Goal: Information Seeking & Learning: Understand process/instructions

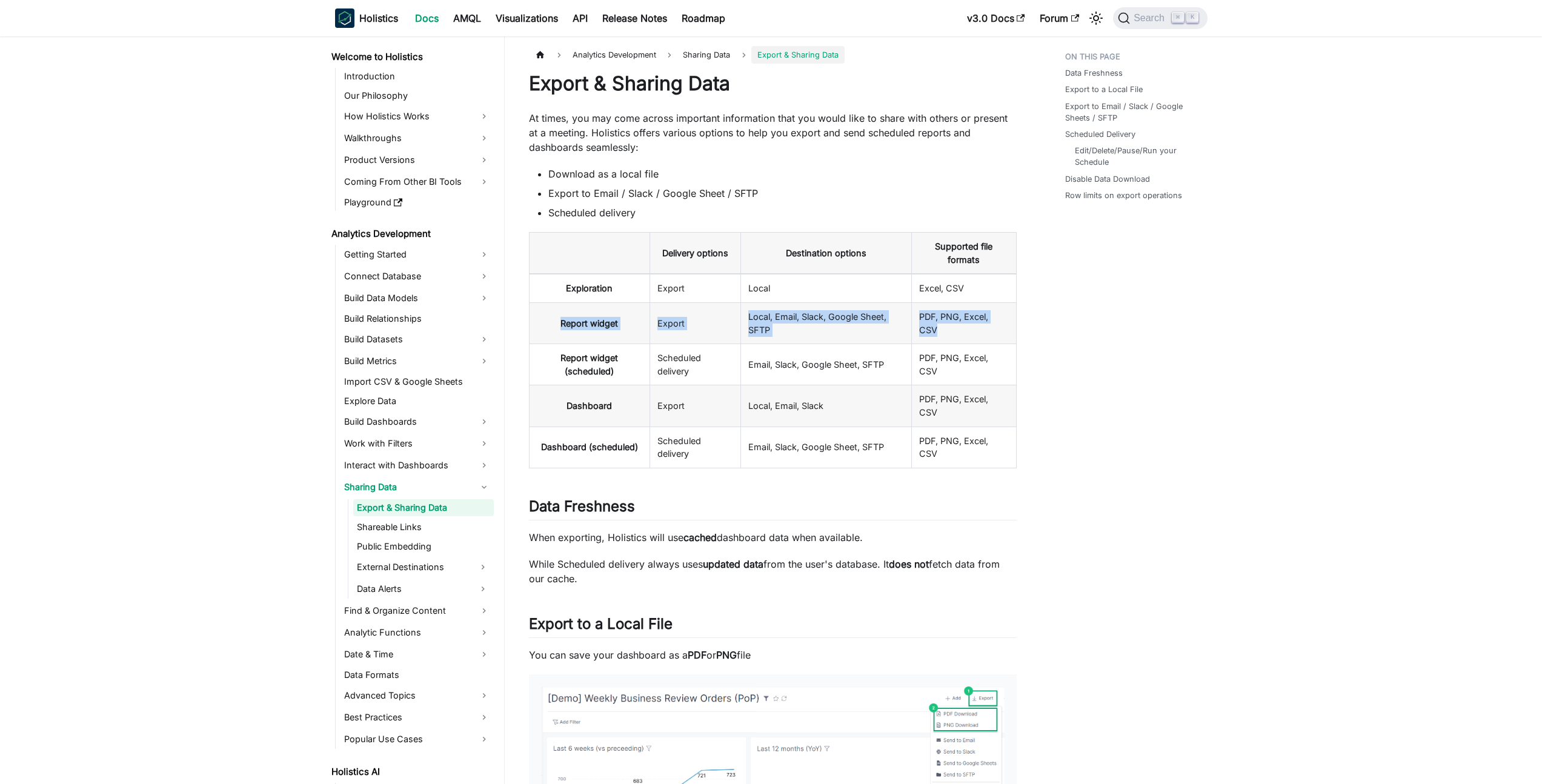
drag, startPoint x: 973, startPoint y: 337, endPoint x: 605, endPoint y: 307, distance: 369.2
click at [605, 307] on tr "Report widget Export Local, Email, Slack, Google Sheet, SFTP PDF, PNG, Excel, C…" at bounding box center [772, 323] width 487 height 41
click at [605, 307] on th "Report widget" at bounding box center [589, 323] width 121 height 41
drag, startPoint x: 579, startPoint y: 285, endPoint x: 884, endPoint y: 345, distance: 310.8
click at [884, 345] on tbody "Exploration Export Local Excel, CSV Report widget Export Local, Email, Slack, G…" at bounding box center [772, 371] width 487 height 194
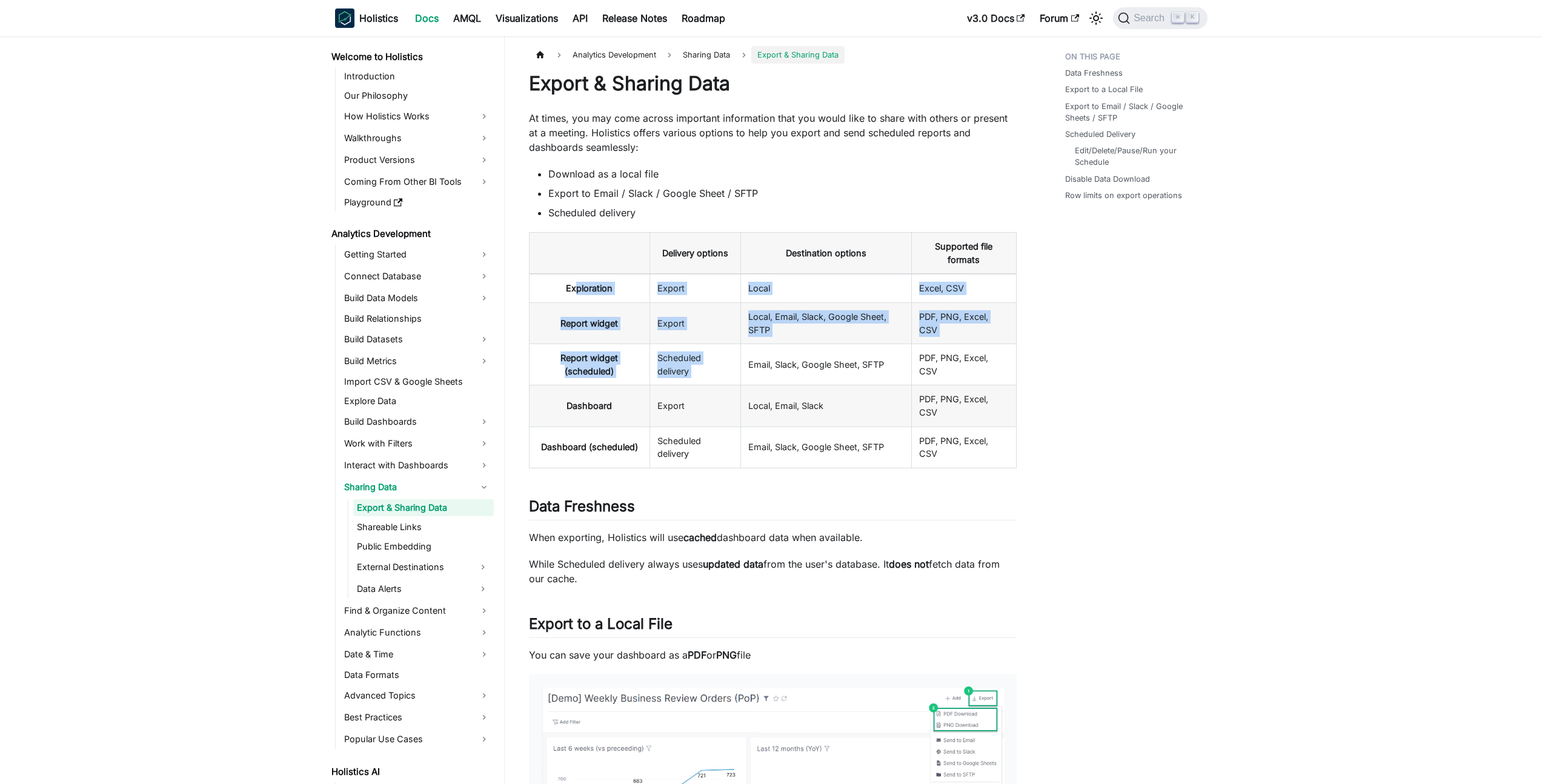
click at [884, 345] on td "Email, Slack, Google Sheet, SFTP" at bounding box center [826, 365] width 171 height 41
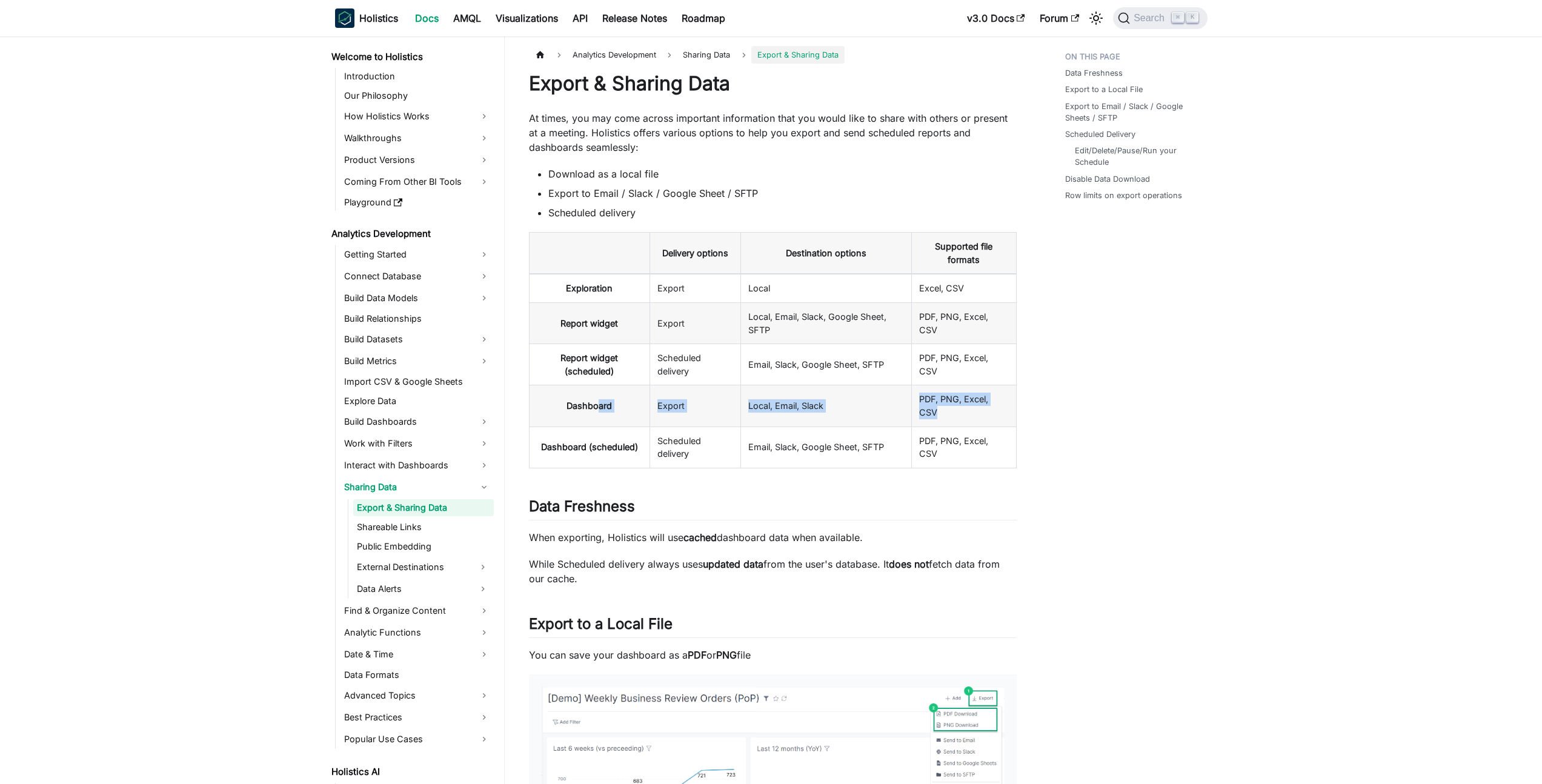
drag, startPoint x: 596, startPoint y: 404, endPoint x: 971, endPoint y: 413, distance: 375.1
click at [971, 413] on tr "Dashboard Export Local, Email, Slack PDF, PNG, Excel, CSV" at bounding box center [772, 406] width 487 height 41
click at [971, 413] on td "PDF, PNG, Excel, CSV" at bounding box center [964, 406] width 105 height 41
drag, startPoint x: 971, startPoint y: 413, endPoint x: 594, endPoint y: 398, distance: 377.3
click at [594, 398] on tr "Dashboard Export Local, Email, Slack PDF, PNG, Excel, CSV" at bounding box center [772, 406] width 487 height 41
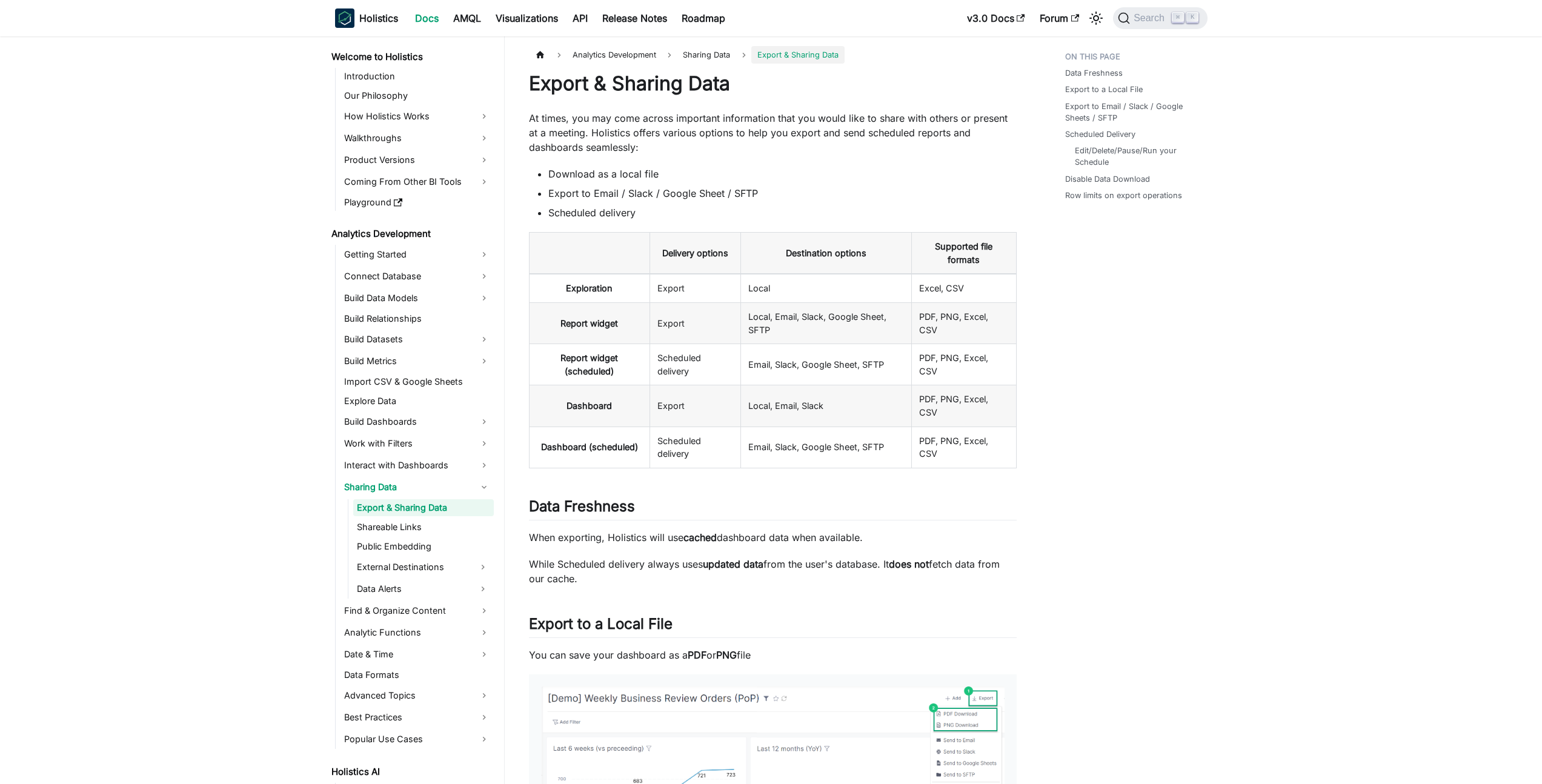
click at [594, 399] on th "Dashboard" at bounding box center [589, 406] width 121 height 41
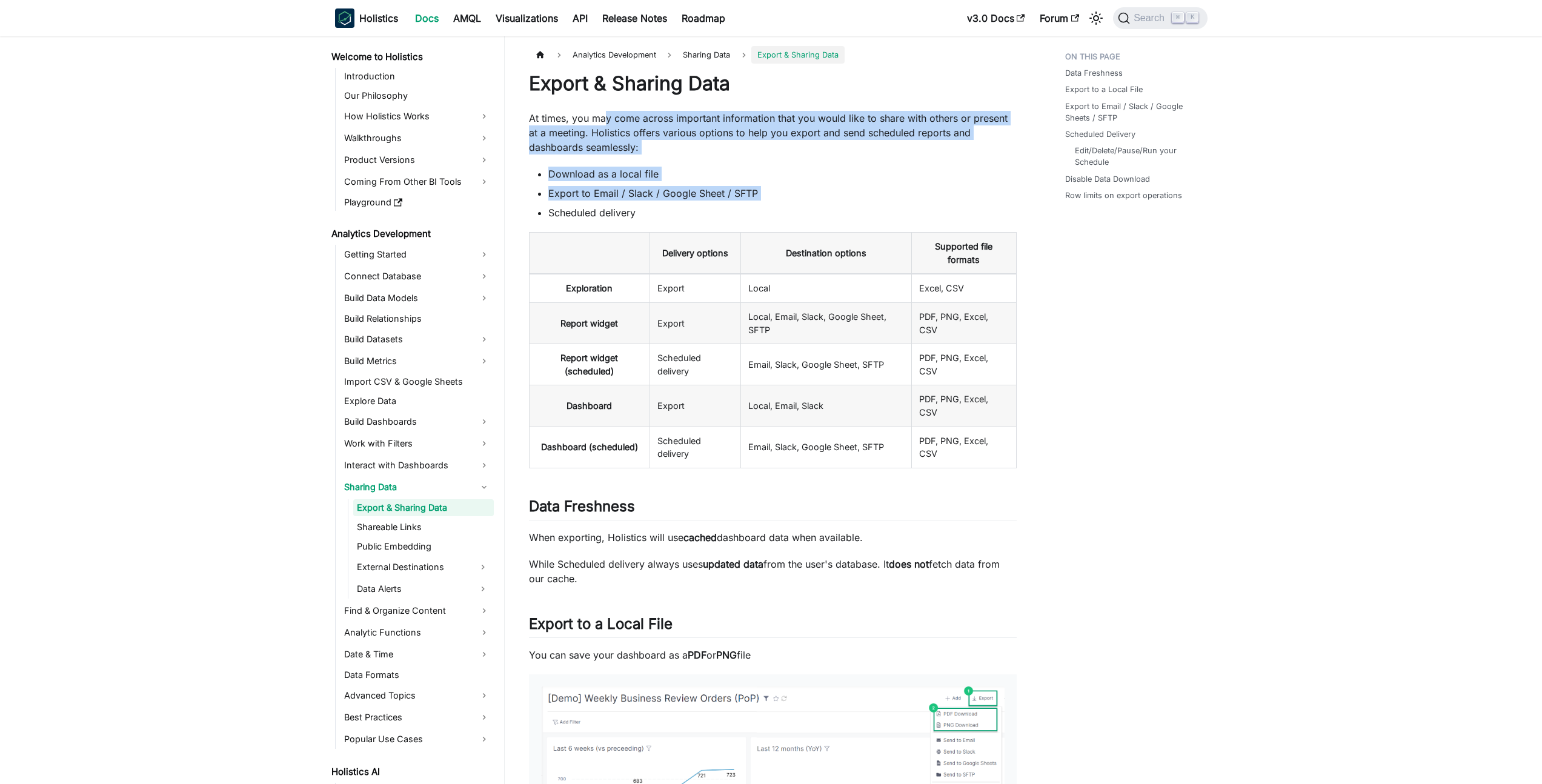
drag, startPoint x: 603, startPoint y: 121, endPoint x: 750, endPoint y: 202, distance: 167.8
click at [750, 202] on ul "Download as a local file Export to Email / Slack / Google Sheet / SFTP Schedule…" at bounding box center [772, 193] width 488 height 53
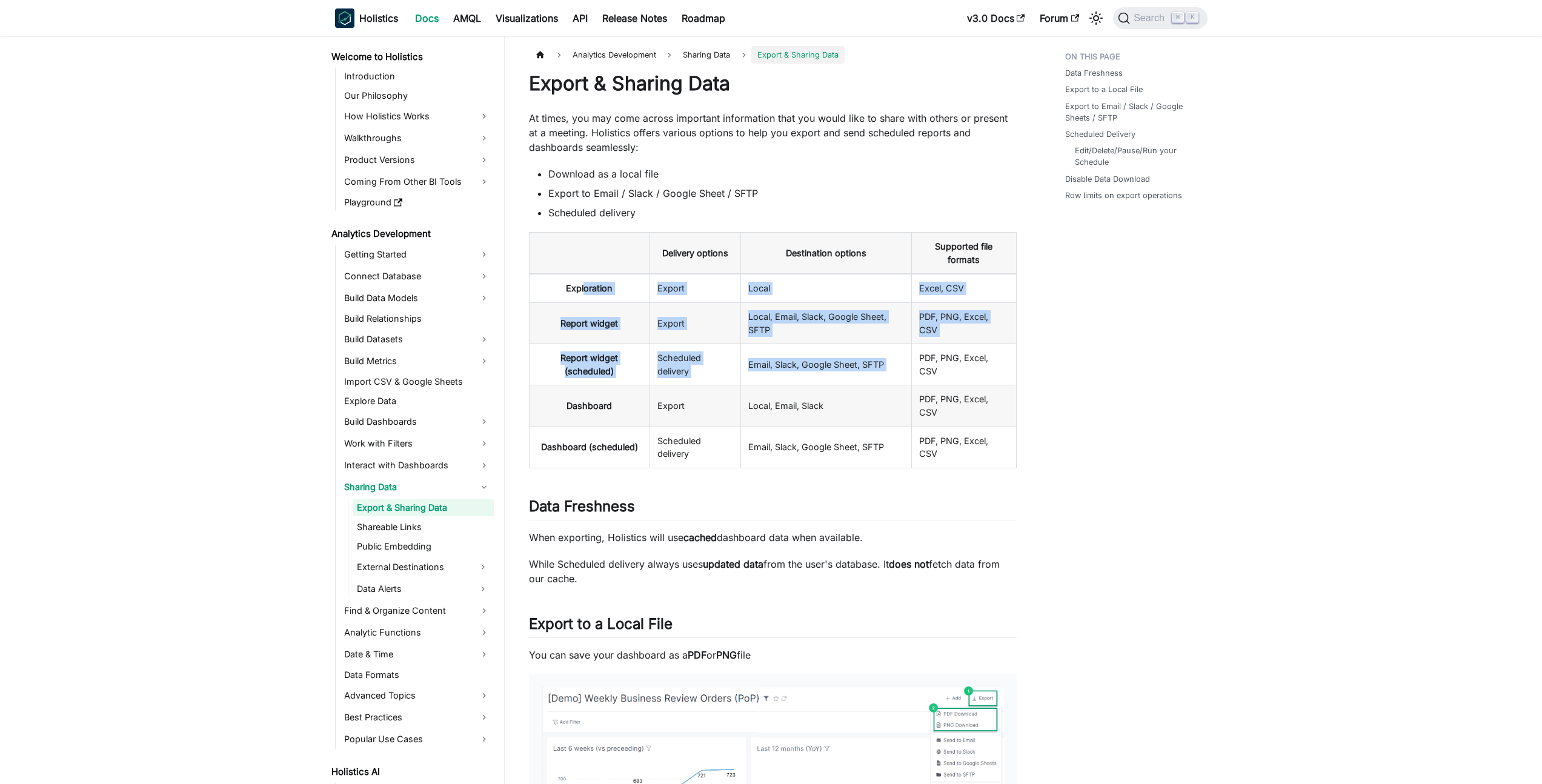
drag, startPoint x: 586, startPoint y: 291, endPoint x: 918, endPoint y: 364, distance: 339.9
click at [918, 364] on tbody "Exploration Export Local Excel, CSV Report widget Export Local, Email, Slack, G…" at bounding box center [772, 371] width 487 height 194
click at [918, 364] on td "PDF, PNG, Excel, CSV" at bounding box center [964, 365] width 105 height 41
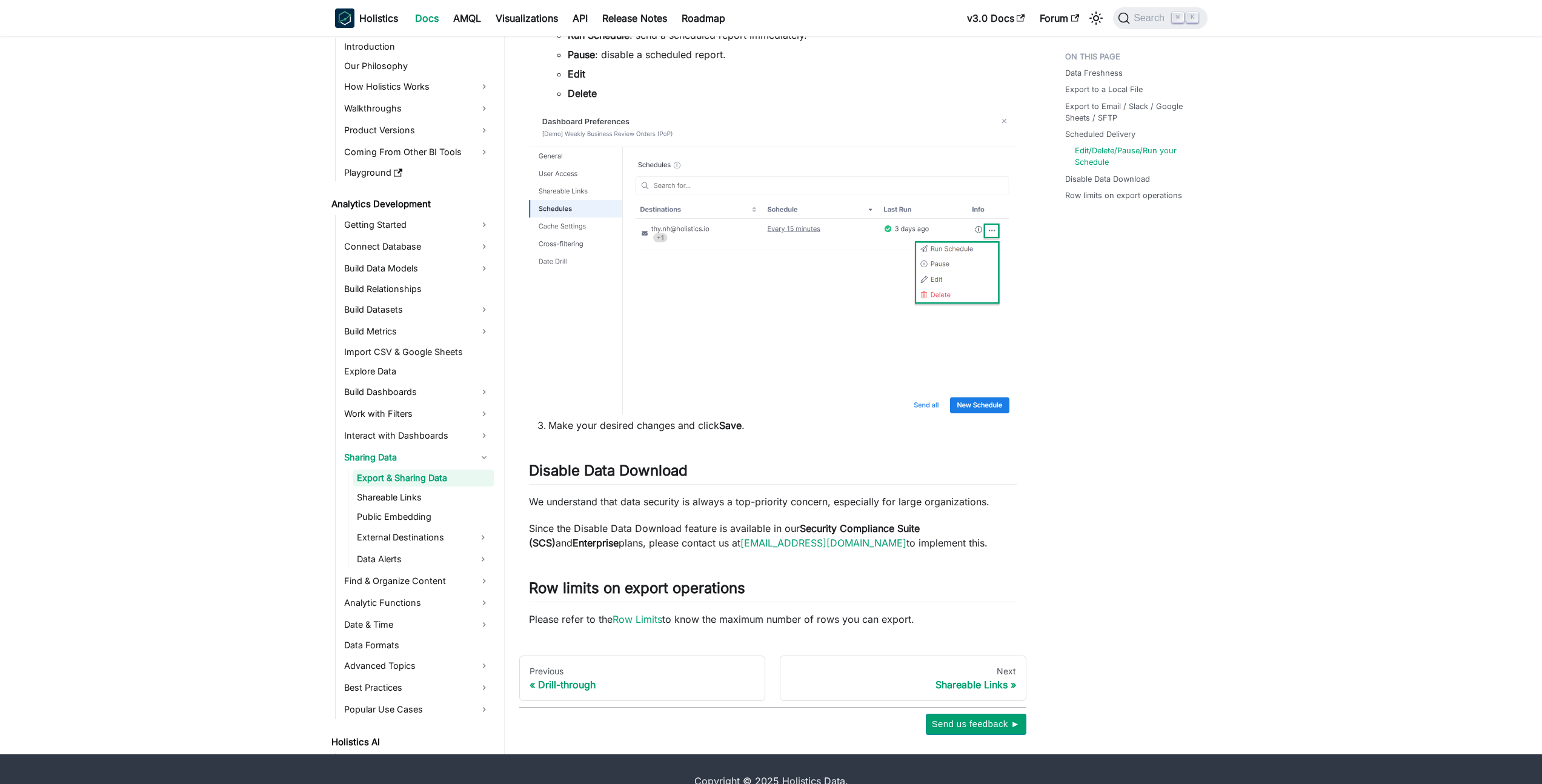
scroll to position [1879, 0]
